Goal: Information Seeking & Learning: Learn about a topic

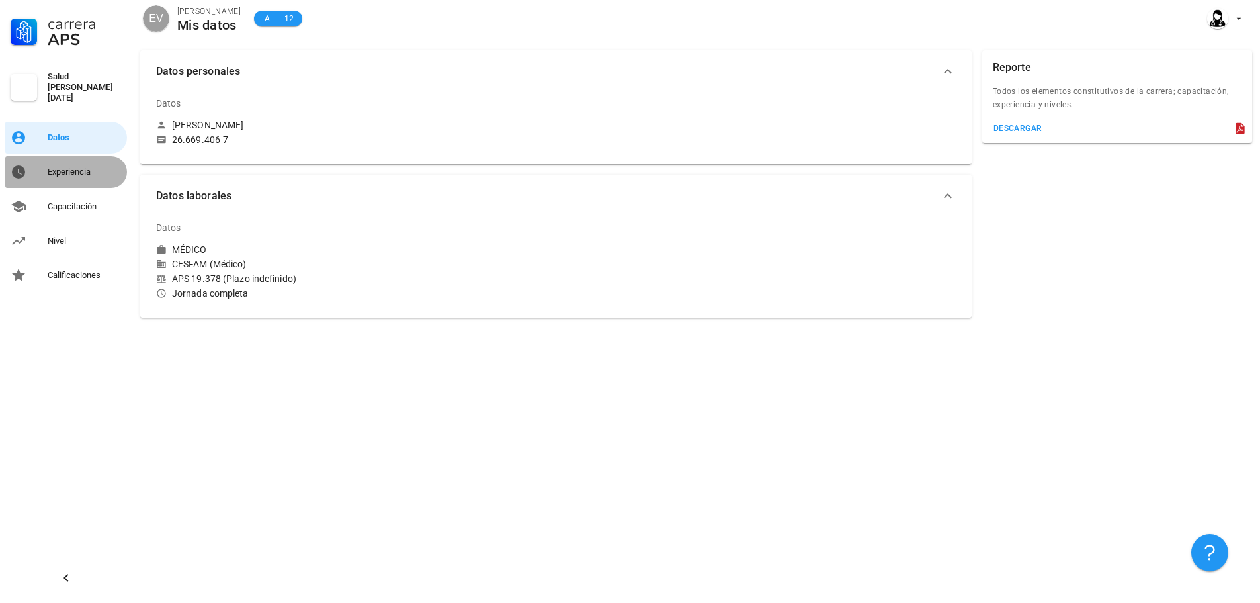
click at [43, 162] on link "Experiencia" at bounding box center [66, 172] width 122 height 32
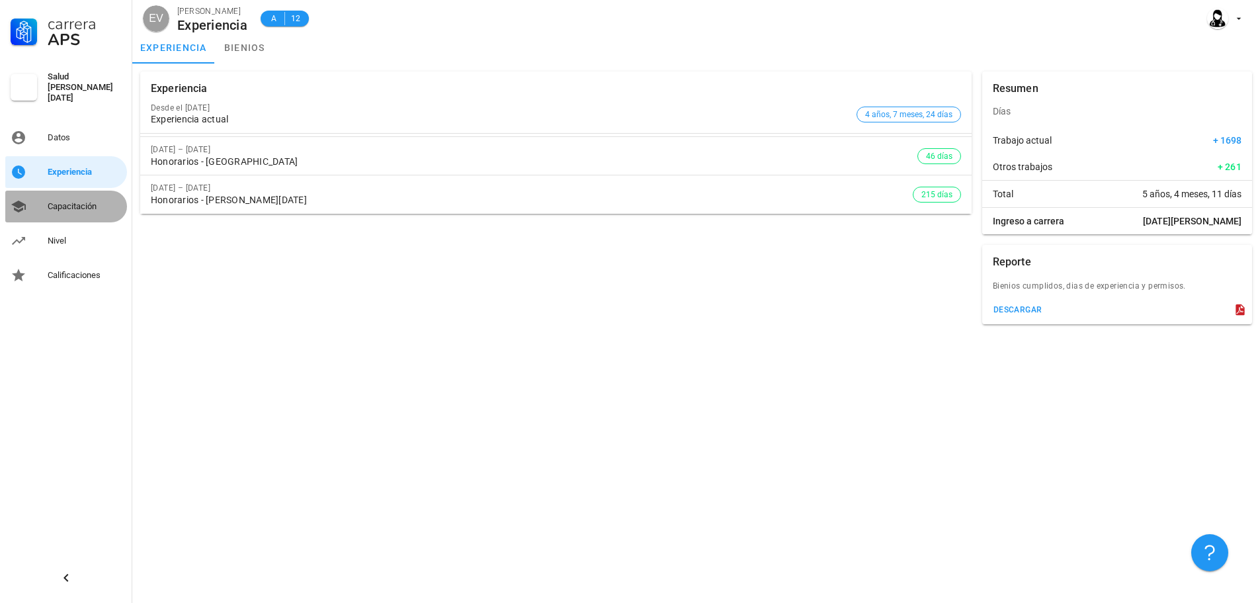
click at [52, 196] on div "Capacitación" at bounding box center [85, 206] width 74 height 21
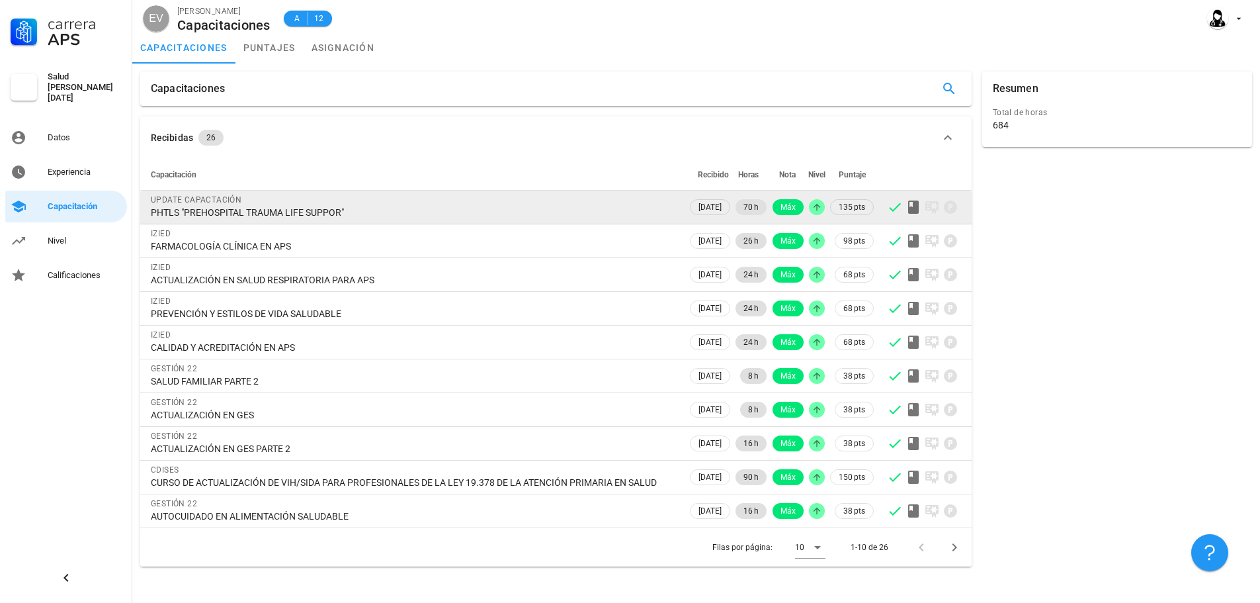
drag, startPoint x: 378, startPoint y: 220, endPoint x: 150, endPoint y: 214, distance: 228.3
click at [150, 214] on td "UPDATE CAPACTACIÓN PHTLS "PREHOSPITAL TRAUMA LIFE SUPPOR"" at bounding box center [413, 208] width 547 height 34
copy div "PHTLS "PREHOSPITAL TRAUMA LIFE SUPPOR""
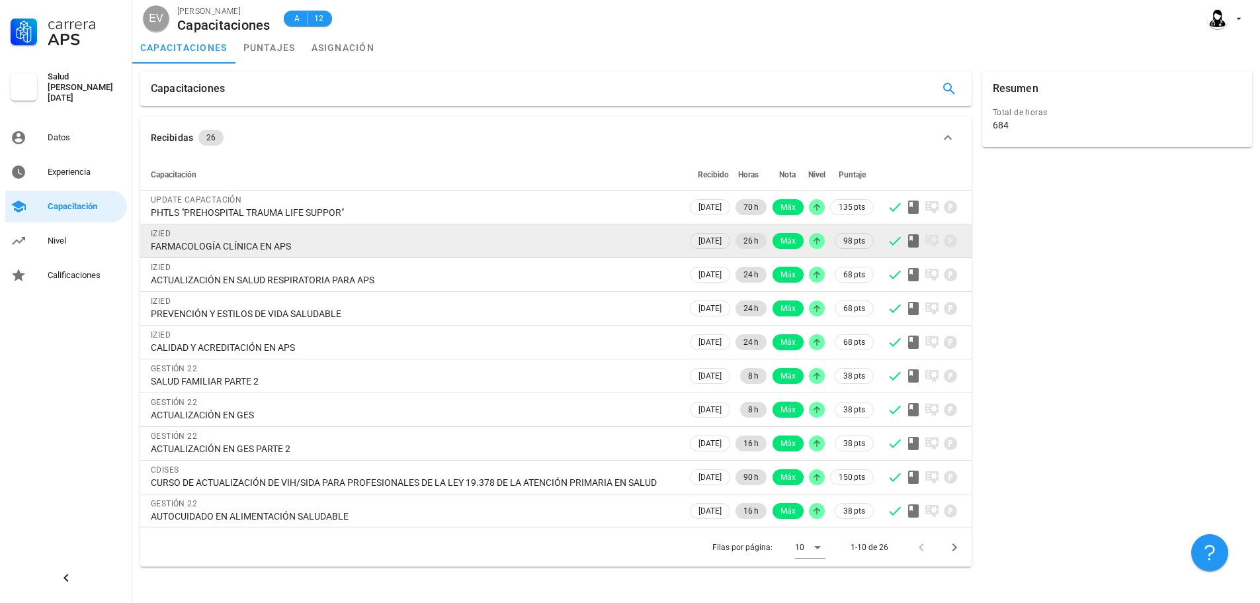
drag, startPoint x: 295, startPoint y: 248, endPoint x: 141, endPoint y: 245, distance: 154.2
click at [141, 245] on td "IZIED FARMACOLOGÍA CLÍNICA EN APS" at bounding box center [413, 241] width 547 height 34
copy div "FARMACOLOGÍA CLÍNICA EN APS"
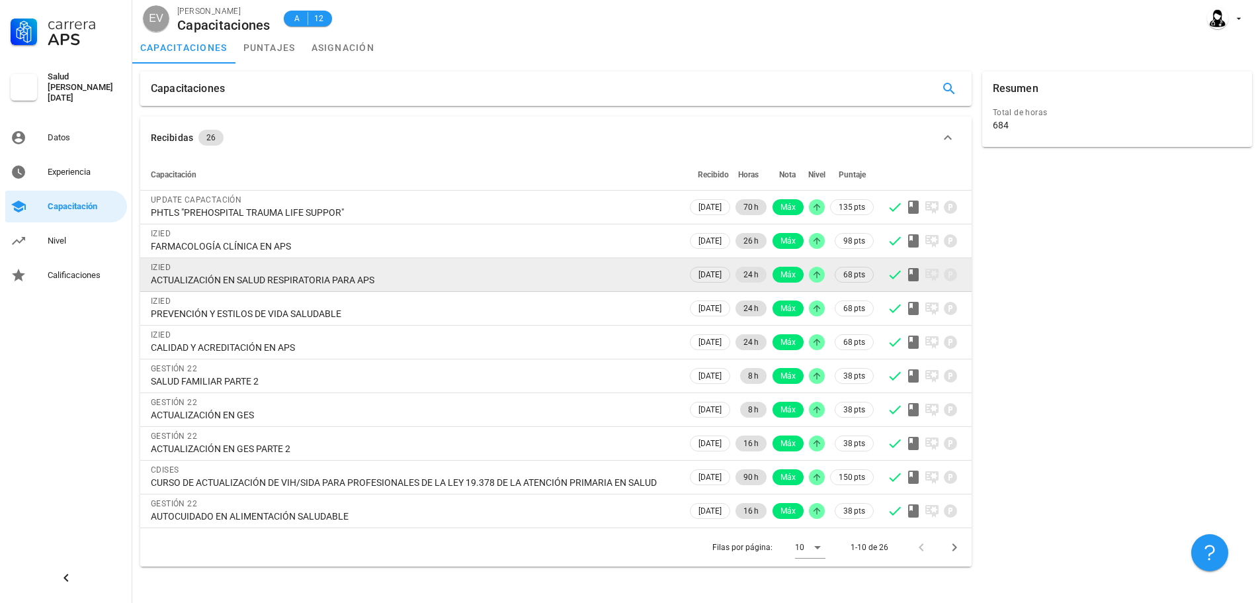
drag, startPoint x: 380, startPoint y: 277, endPoint x: 142, endPoint y: 285, distance: 238.3
click at [142, 285] on td "IZIED ACTUALIZACIÓN EN SALUD RESPIRATORIA PARA APS" at bounding box center [413, 275] width 547 height 34
copy div "ACTUALIZACIÓN EN SALUD RESPIRATORIA PARA APS"
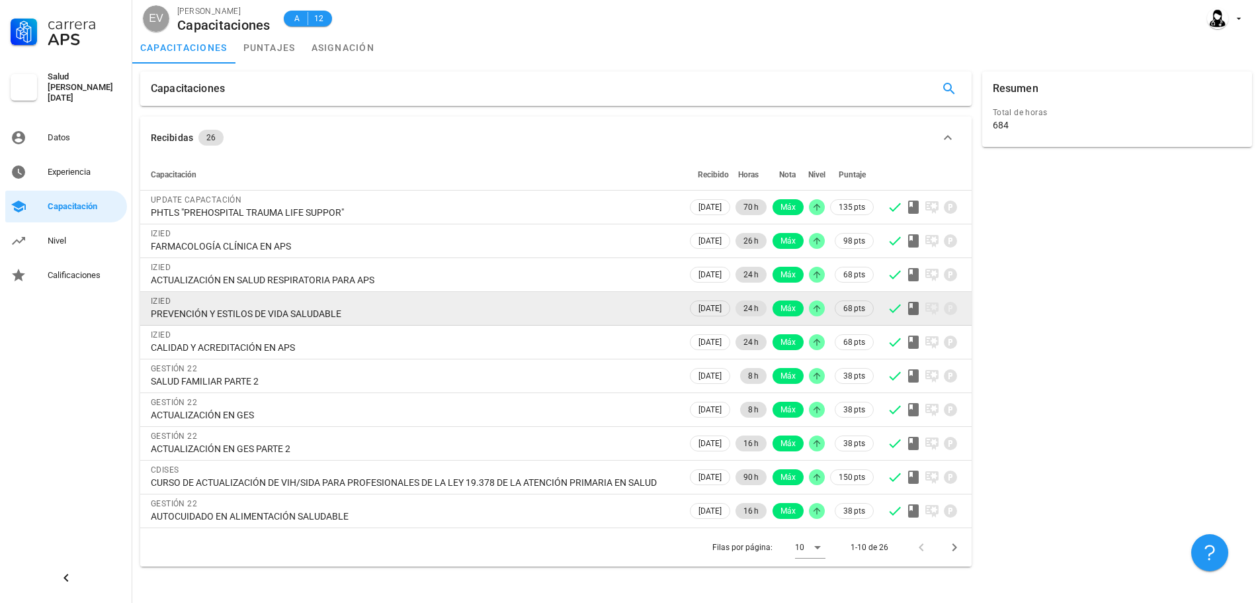
drag, startPoint x: 349, startPoint y: 315, endPoint x: 153, endPoint y: 318, distance: 195.8
click at [153, 318] on div "PREVENCIÓN Y ESTILOS DE VIDA SALUDABLE" at bounding box center [414, 314] width 526 height 12
copy div "PREVENCIÓN Y ESTILOS DE VIDA SALUDABLE"
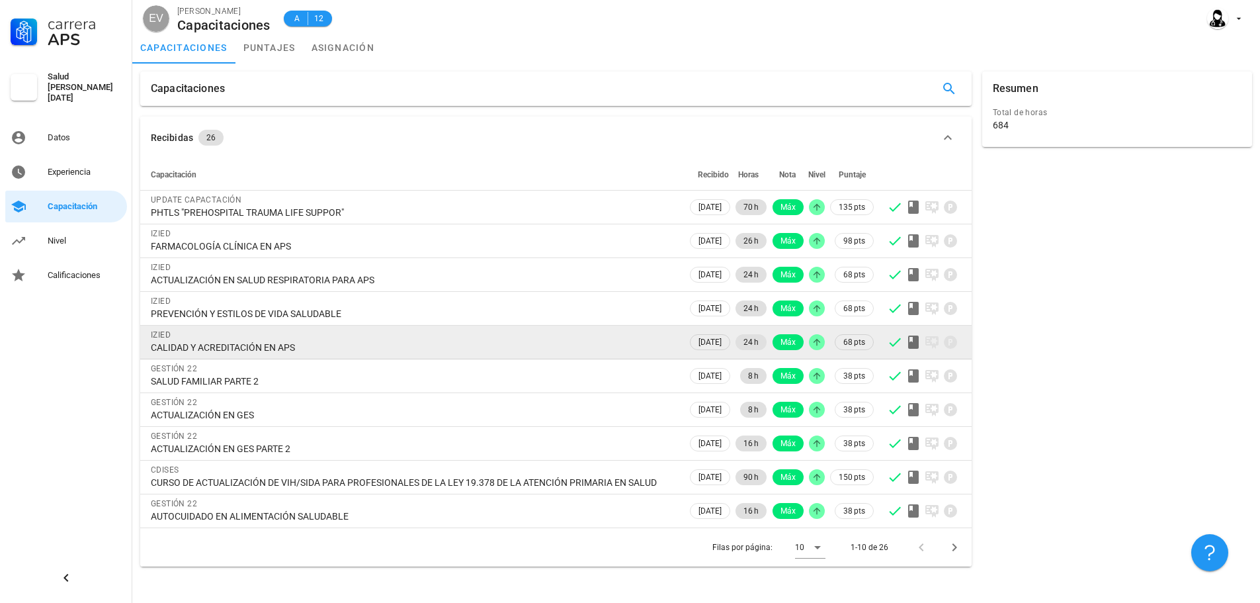
drag, startPoint x: 297, startPoint y: 348, endPoint x: 146, endPoint y: 351, distance: 151.5
click at [146, 351] on td "IZIED CALIDAD Y ACREDITACIÓN EN APS" at bounding box center [413, 342] width 547 height 34
copy div "CALIDAD Y ACREDITACIÓN EN APS"
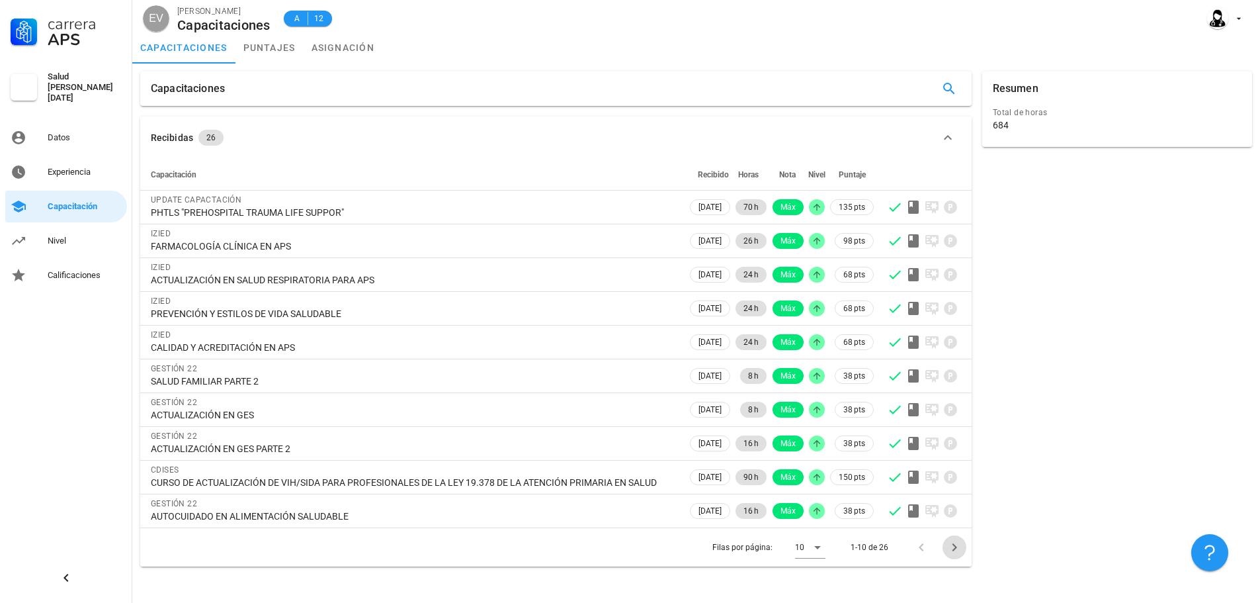
click at [957, 555] on icon "Página siguiente" at bounding box center [955, 547] width 16 height 16
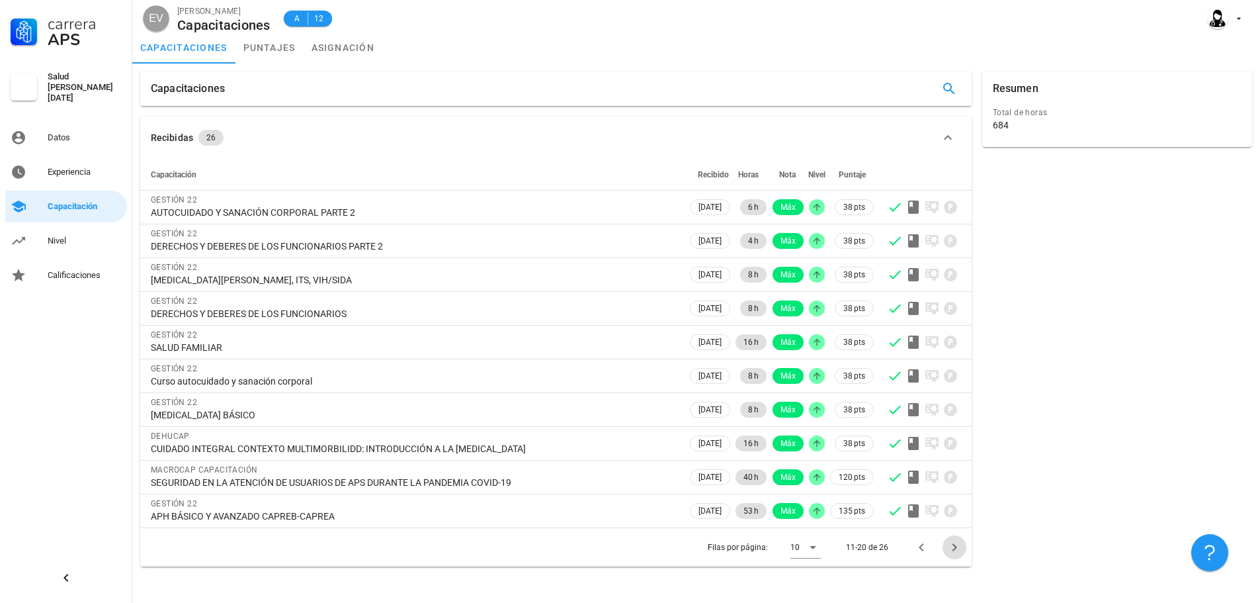
click at [956, 554] on icon "Página siguiente" at bounding box center [955, 547] width 16 height 16
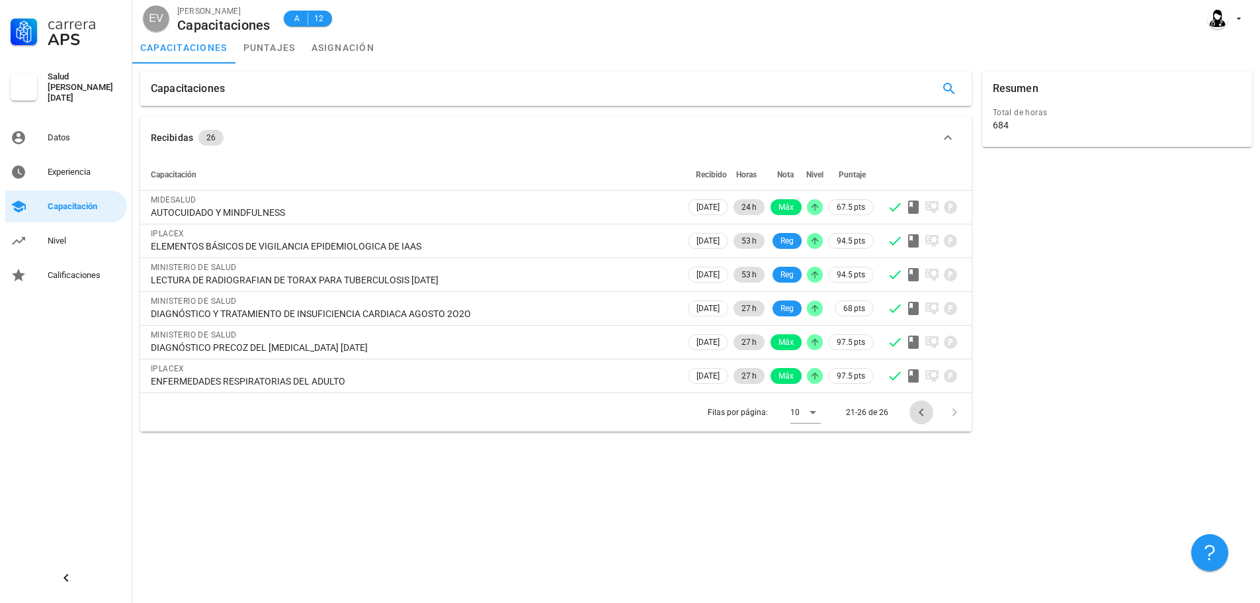
click at [923, 412] on icon "Página anterior" at bounding box center [922, 412] width 16 height 16
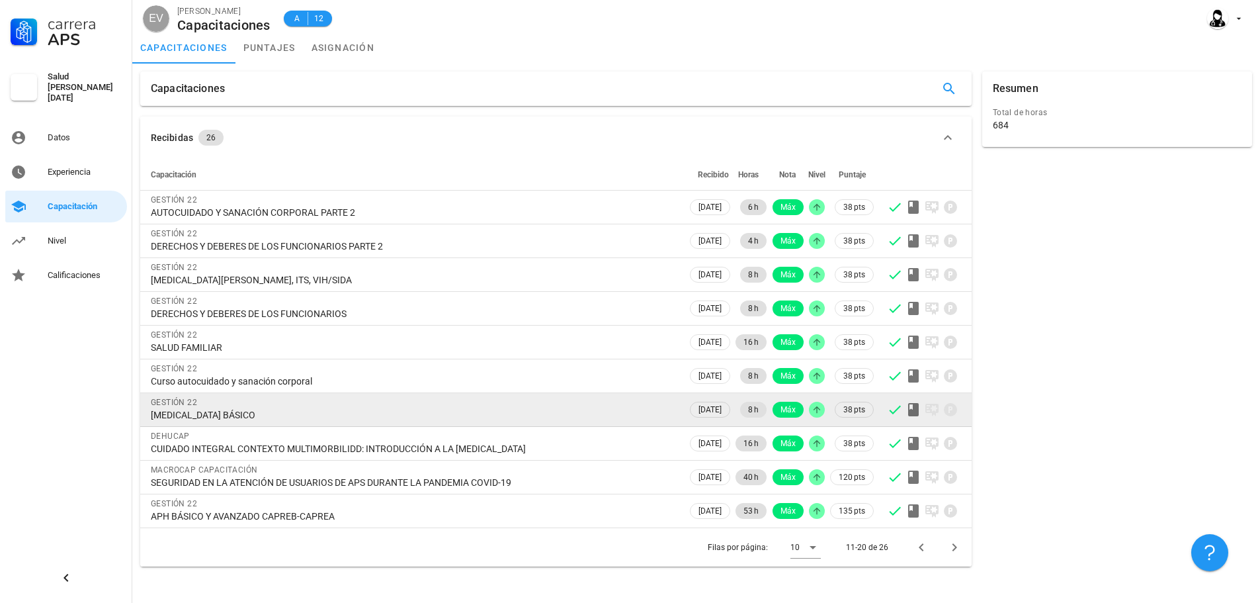
drag, startPoint x: 333, startPoint y: 413, endPoint x: 148, endPoint y: 419, distance: 184.7
click at [148, 419] on td "GESTIÓN 22 [MEDICAL_DATA] BÁSICO" at bounding box center [413, 410] width 547 height 34
copy div "[MEDICAL_DATA] BÁSICO"
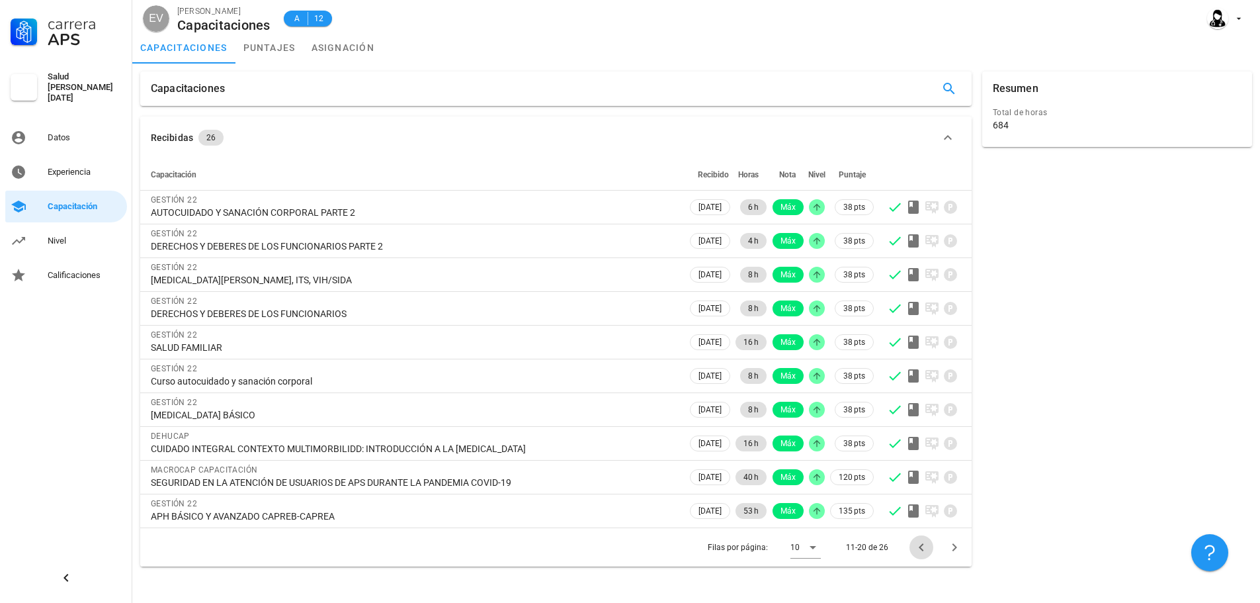
click at [921, 544] on icon "Página anterior" at bounding box center [922, 547] width 16 height 16
